Goal: Navigation & Orientation: Find specific page/section

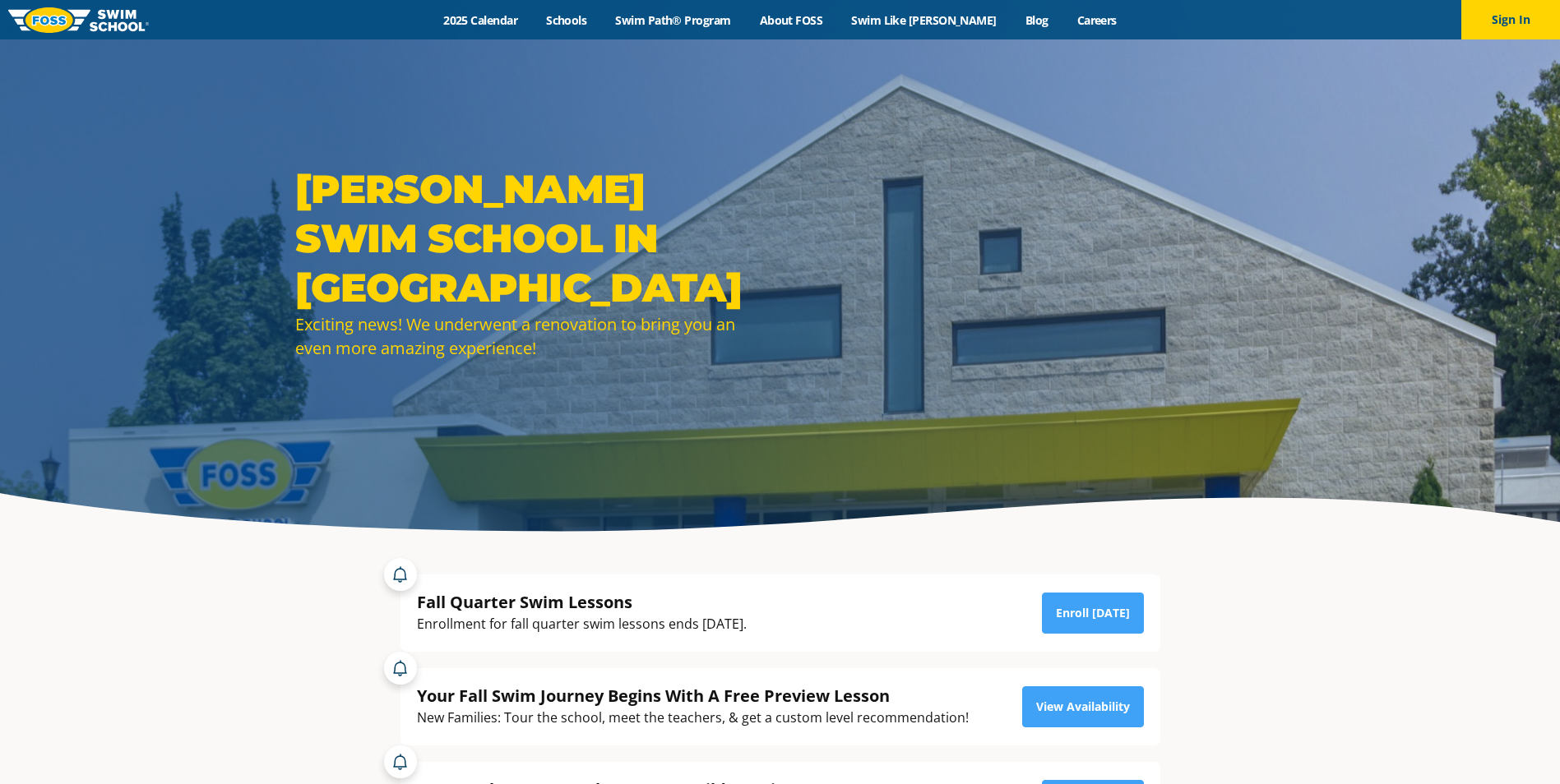
click at [58, 32] on link at bounding box center [78, 19] width 140 height 40
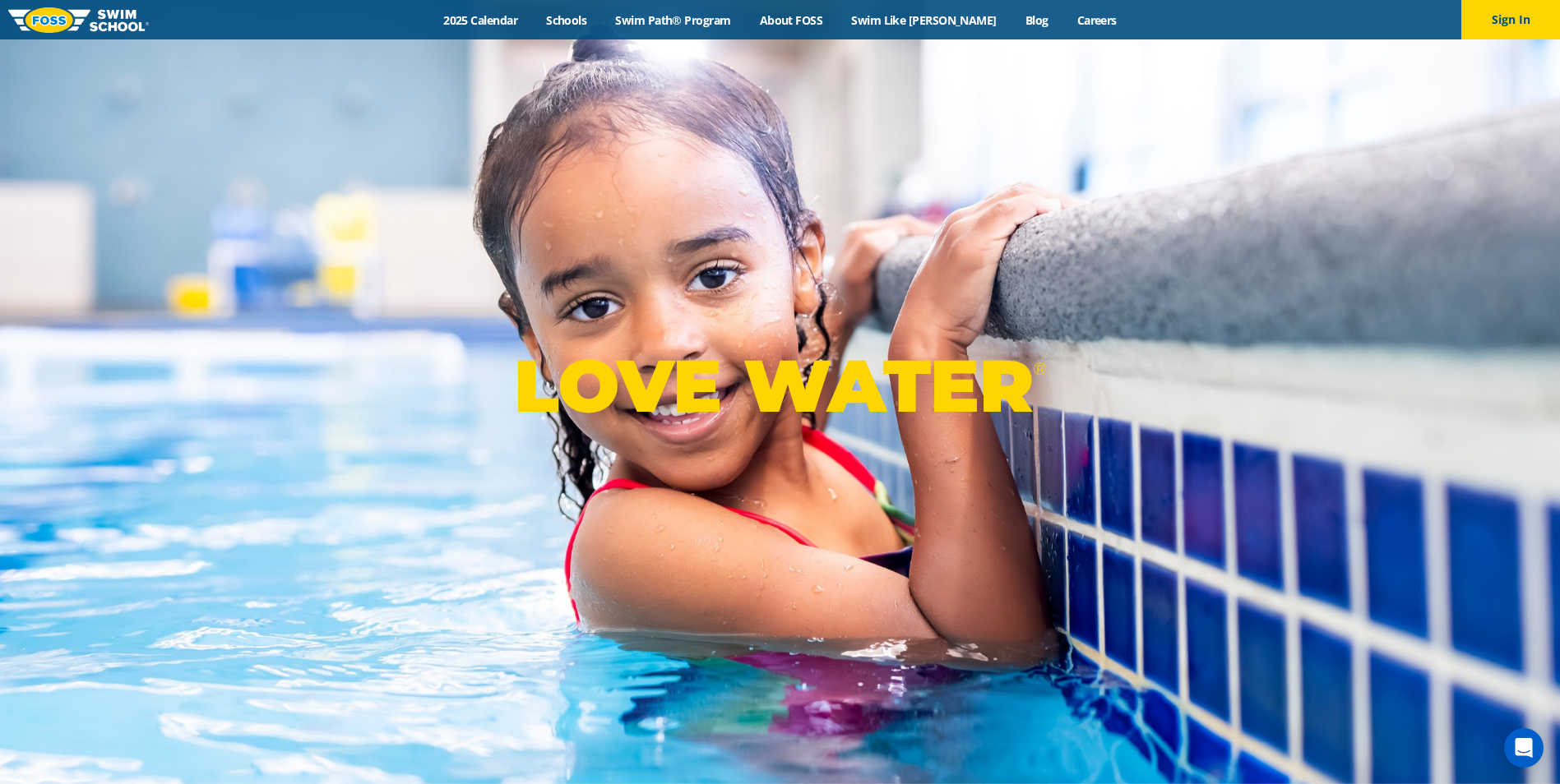
click at [1510, 288] on div "LOVE WATER ®" at bounding box center [780, 392] width 1560 height 784
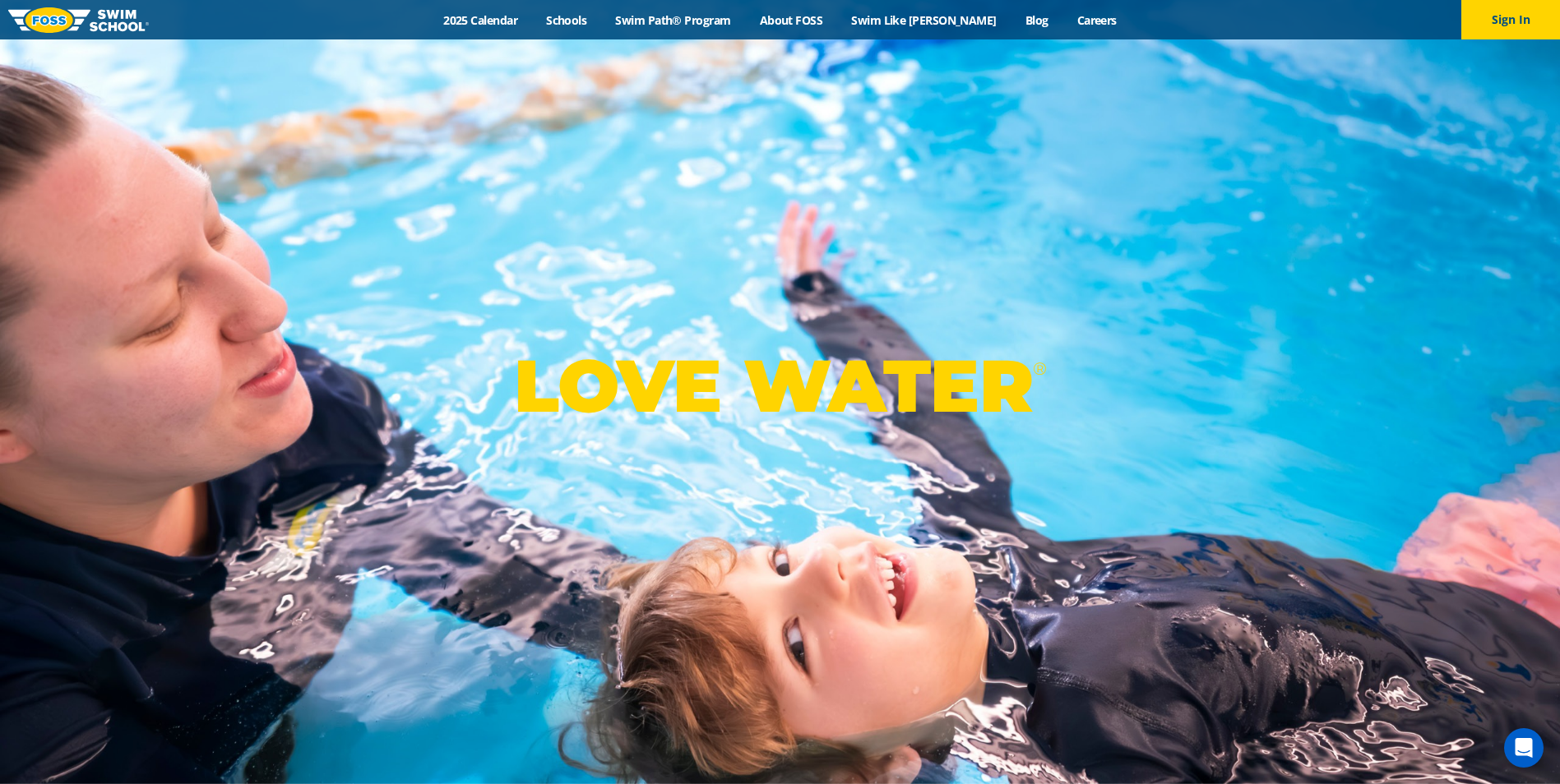
click at [1383, 270] on div "LOVE WATER ®" at bounding box center [780, 392] width 1560 height 784
click at [1523, 292] on div "LOVE WATER ®" at bounding box center [780, 392] width 1560 height 784
